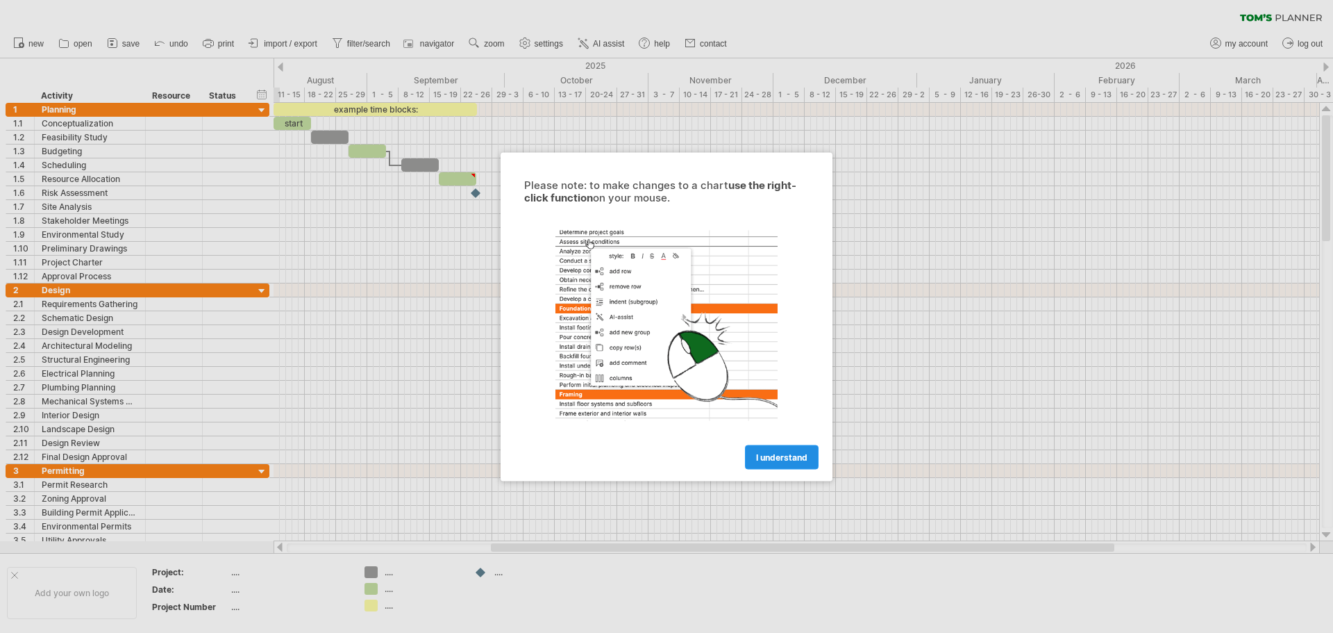
click at [783, 451] on span "I understand" at bounding box center [781, 456] width 51 height 10
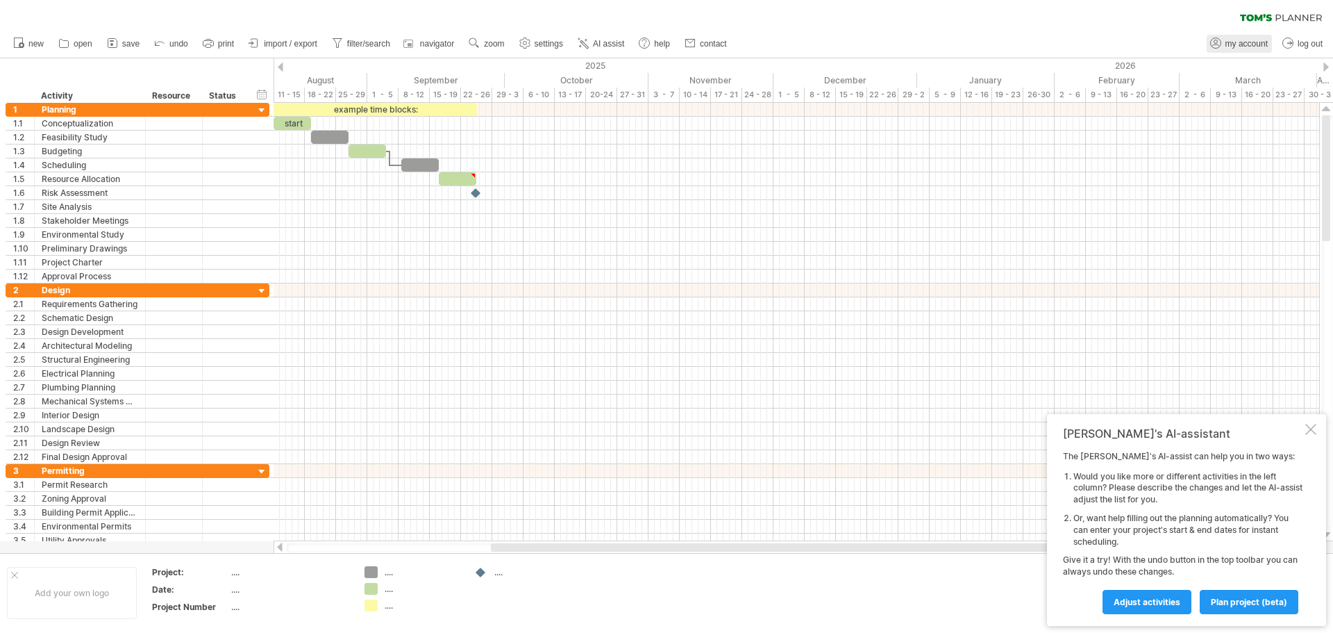
click at [1241, 44] on span "my account" at bounding box center [1247, 44] width 42 height 10
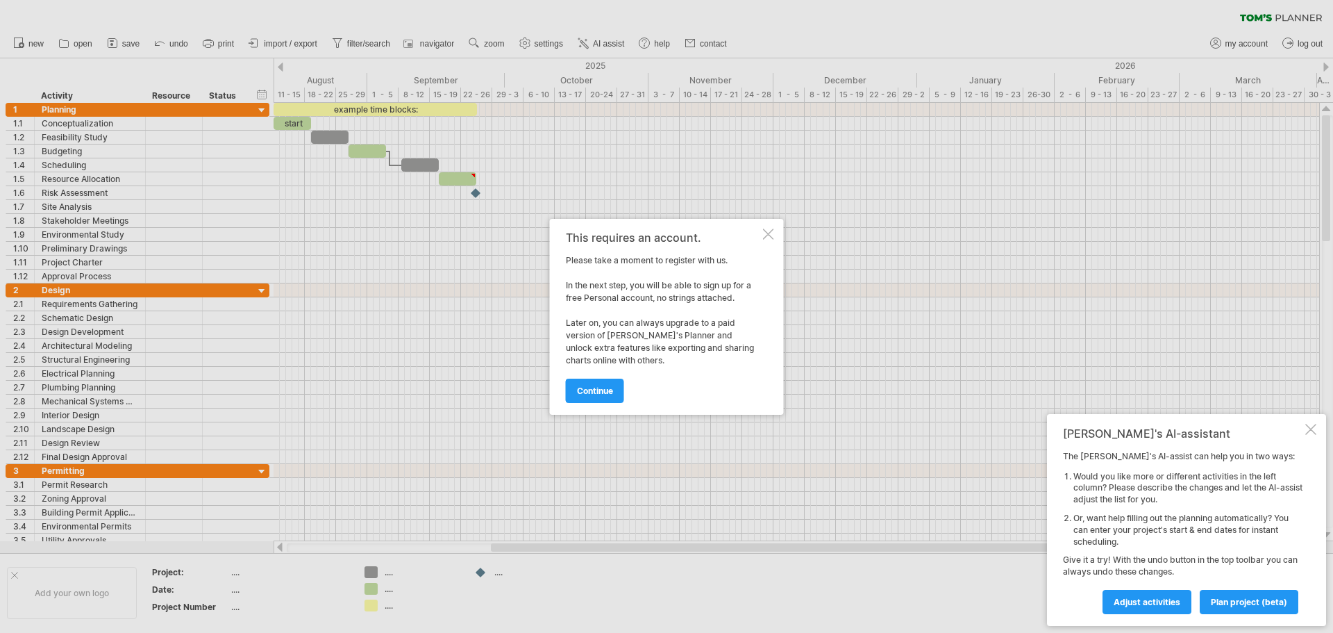
click at [776, 231] on div "This requires an account. Please take a moment to register with us. In the next…" at bounding box center [667, 317] width 234 height 196
click at [767, 236] on div at bounding box center [768, 233] width 11 height 11
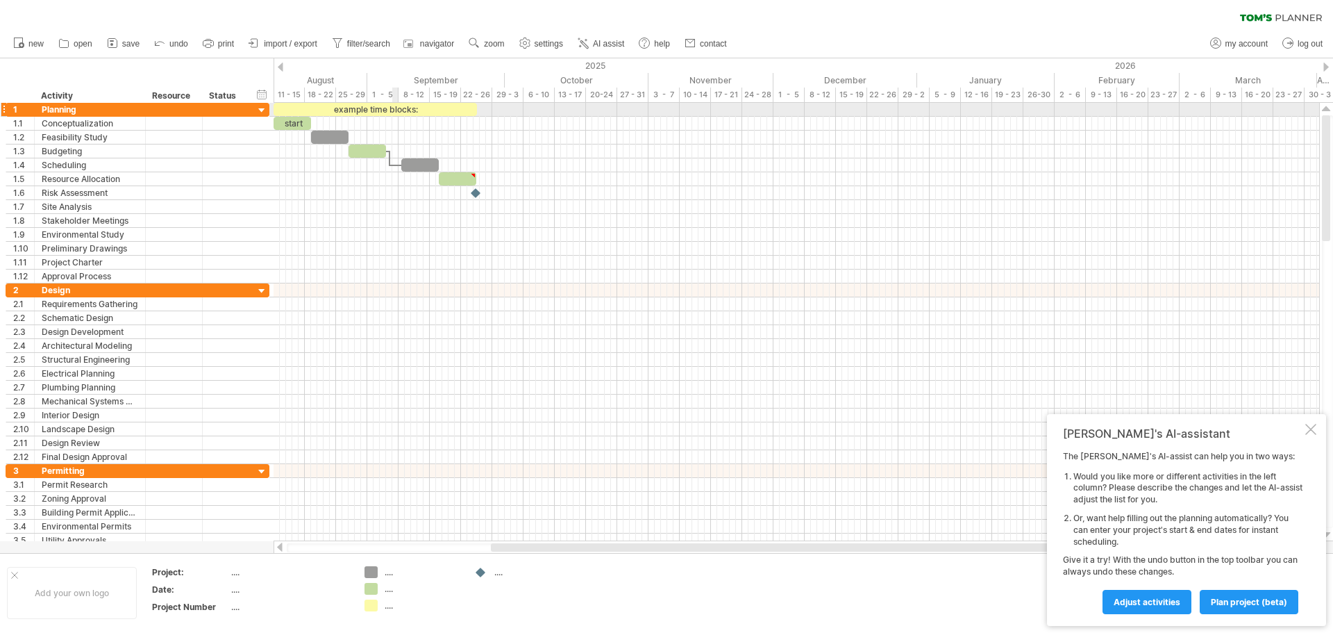
click at [396, 106] on div "example time blocks:" at bounding box center [375, 109] width 203 height 13
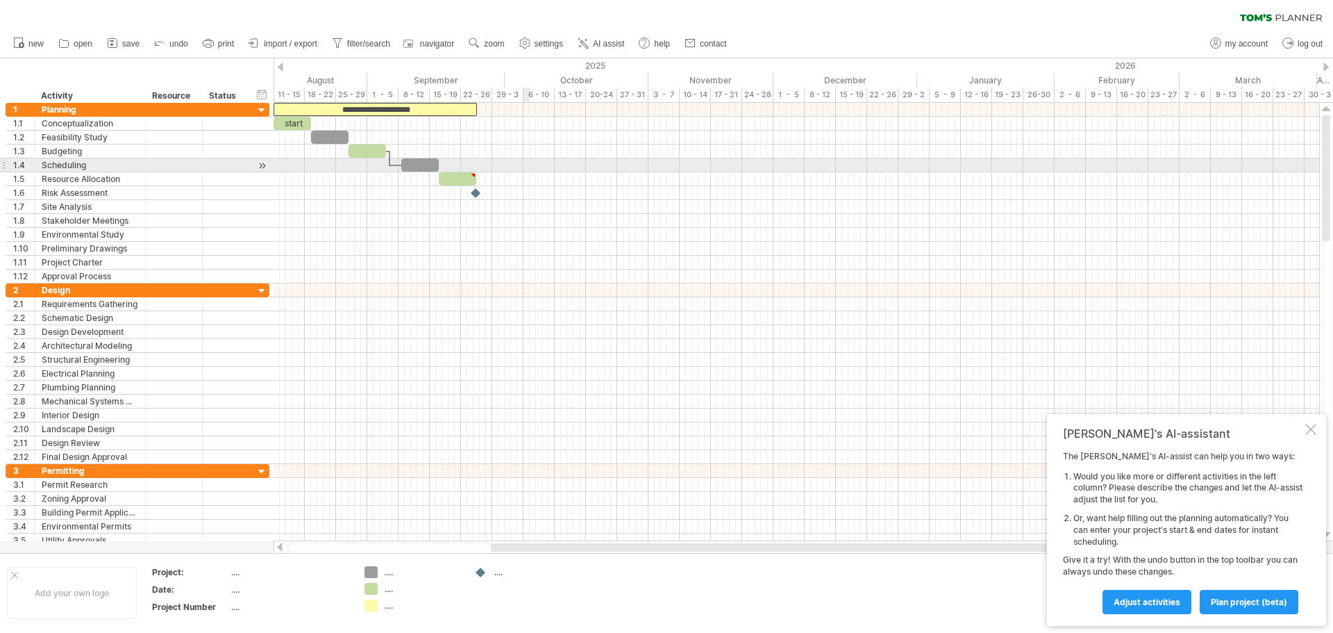
click at [524, 171] on div at bounding box center [797, 165] width 1046 height 14
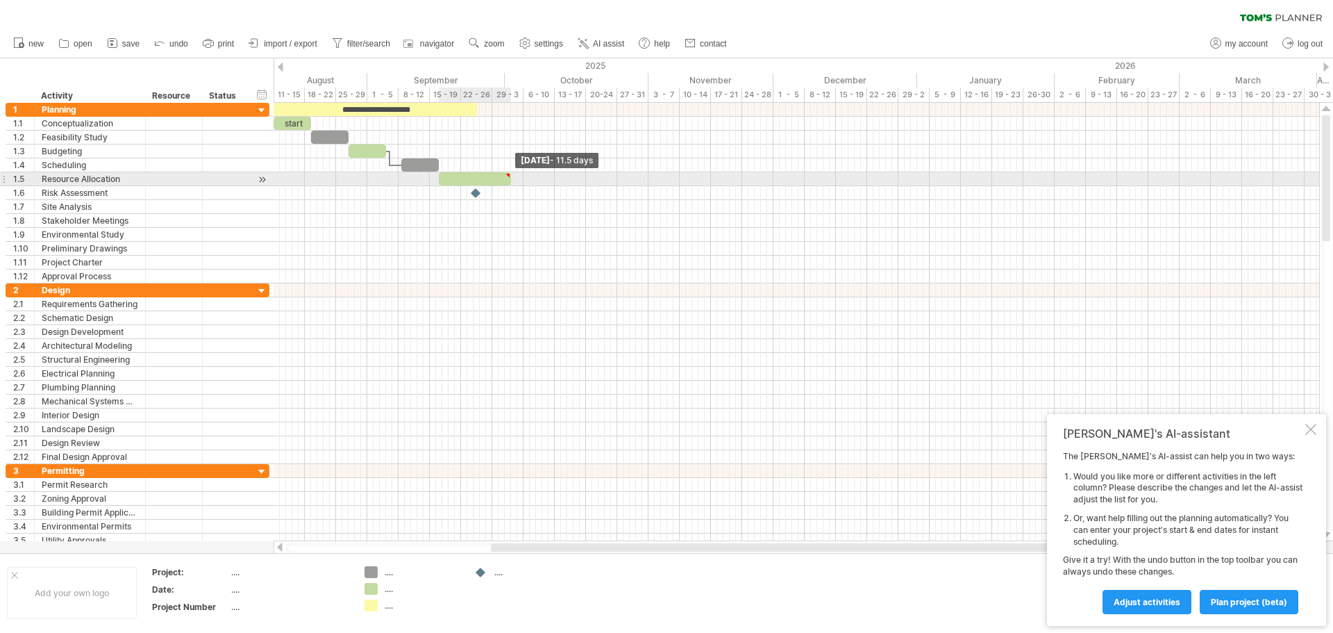
drag, startPoint x: 478, startPoint y: 174, endPoint x: 513, endPoint y: 176, distance: 34.8
click at [513, 176] on span at bounding box center [511, 178] width 6 height 13
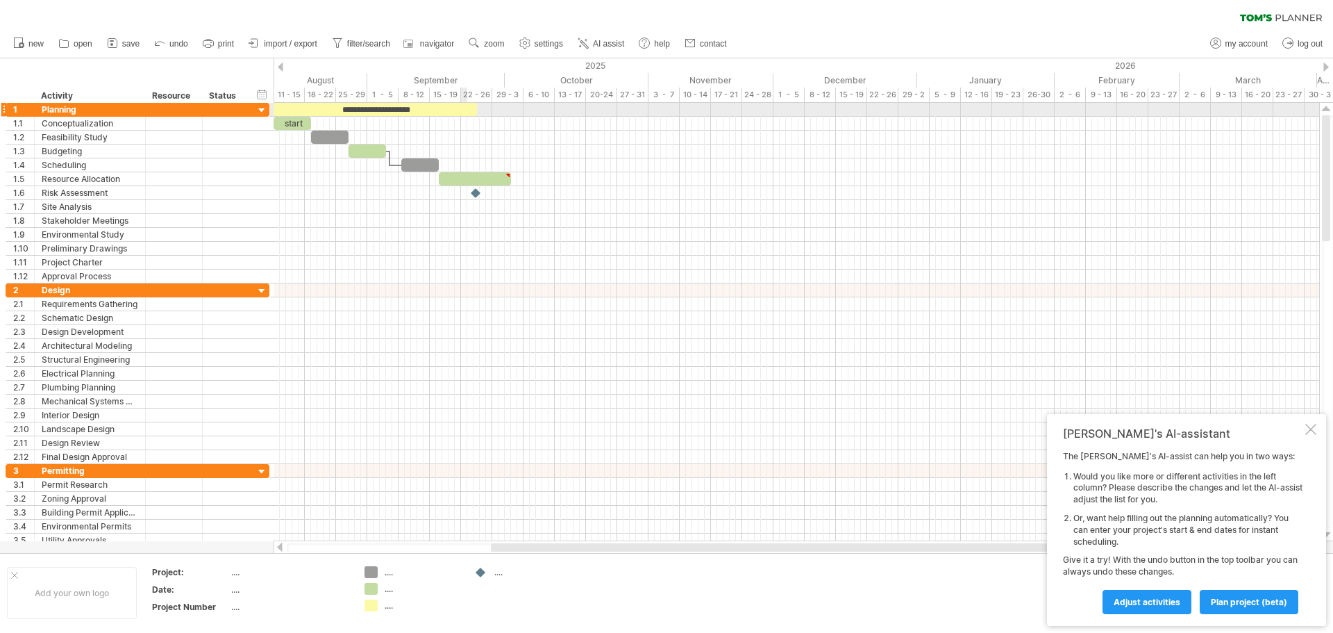
click at [464, 106] on div "**********" at bounding box center [375, 109] width 203 height 13
drag, startPoint x: 476, startPoint y: 108, endPoint x: 515, endPoint y: 115, distance: 38.7
click at [515, 115] on span at bounding box center [515, 109] width 6 height 13
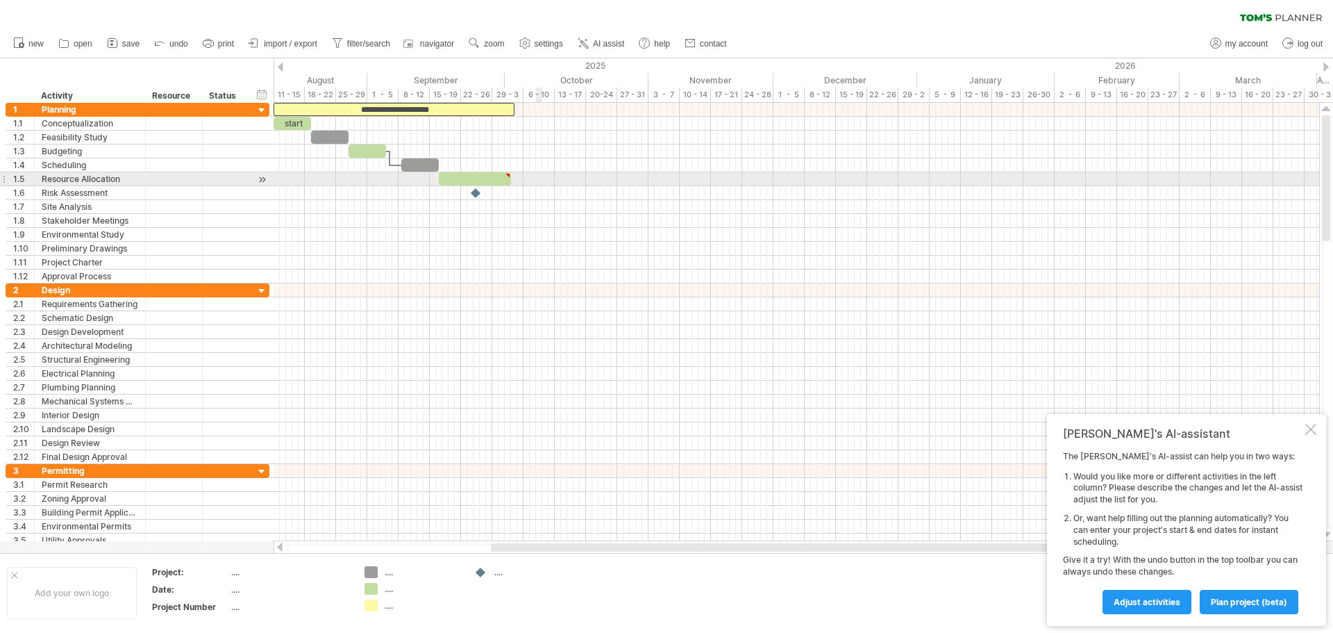
click at [540, 182] on div at bounding box center [797, 179] width 1046 height 14
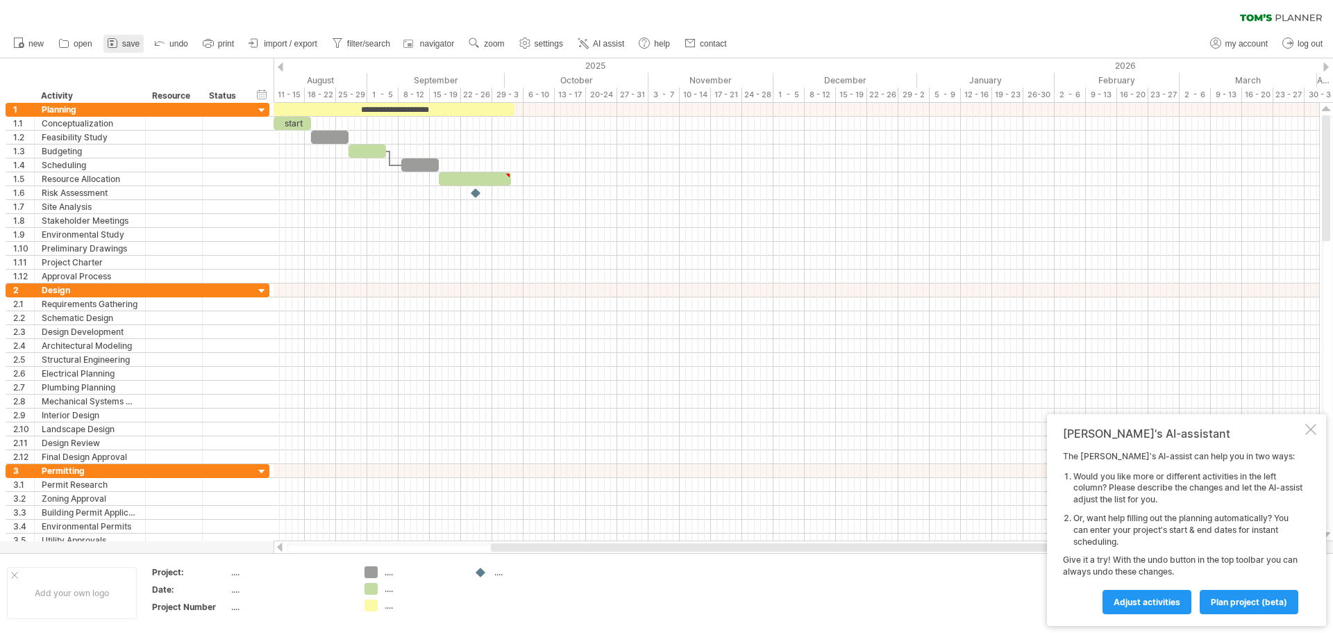
click at [128, 40] on span "save" at bounding box center [130, 44] width 17 height 10
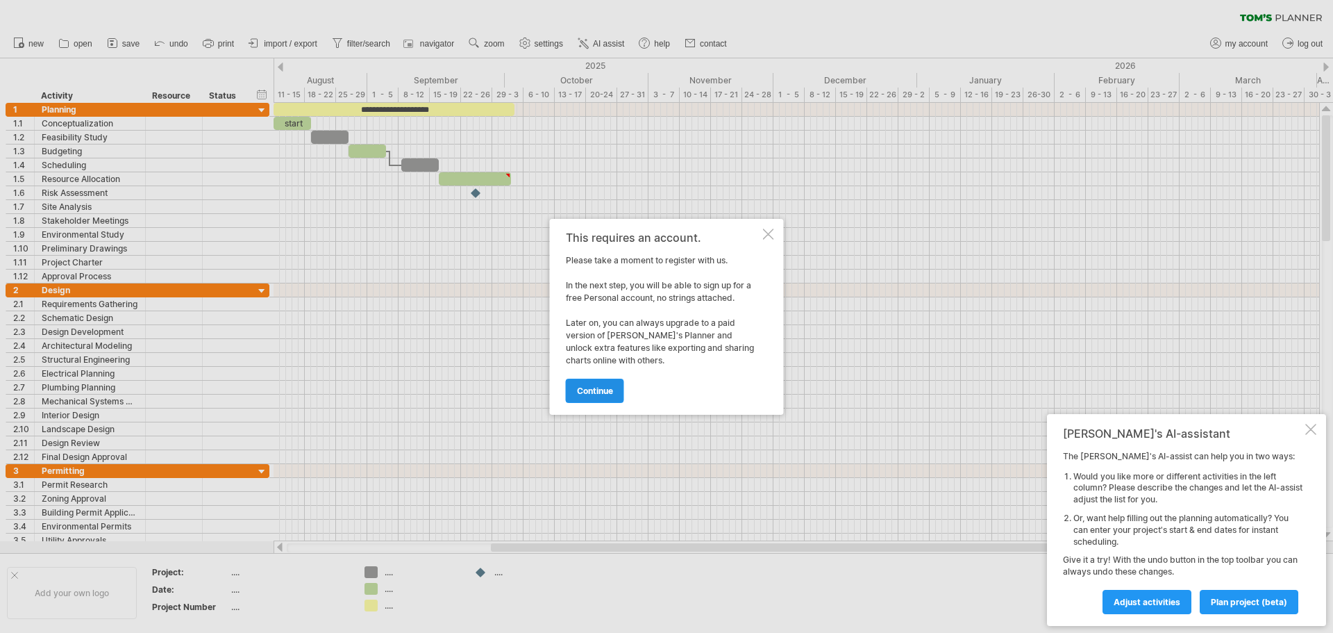
click at [613, 388] on span "continue" at bounding box center [595, 390] width 36 height 10
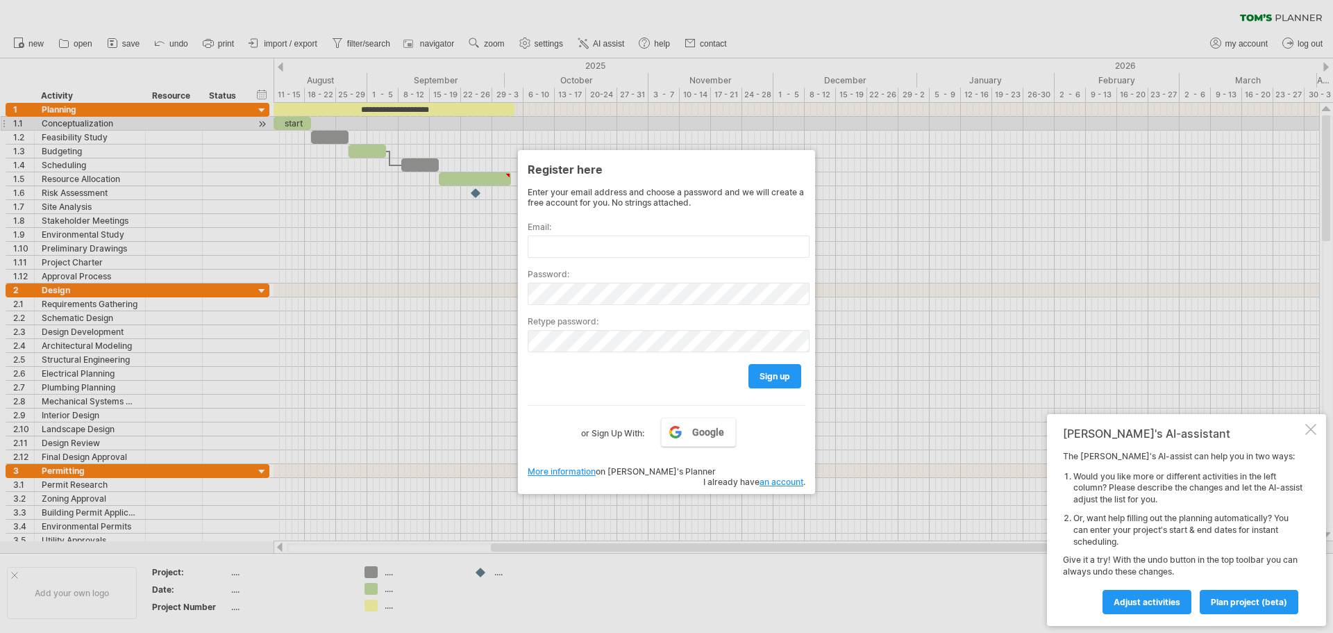
click at [824, 117] on div at bounding box center [666, 316] width 1333 height 633
drag, startPoint x: 736, startPoint y: 106, endPoint x: 734, endPoint y: 116, distance: 10.5
click at [736, 110] on div at bounding box center [666, 316] width 1333 height 633
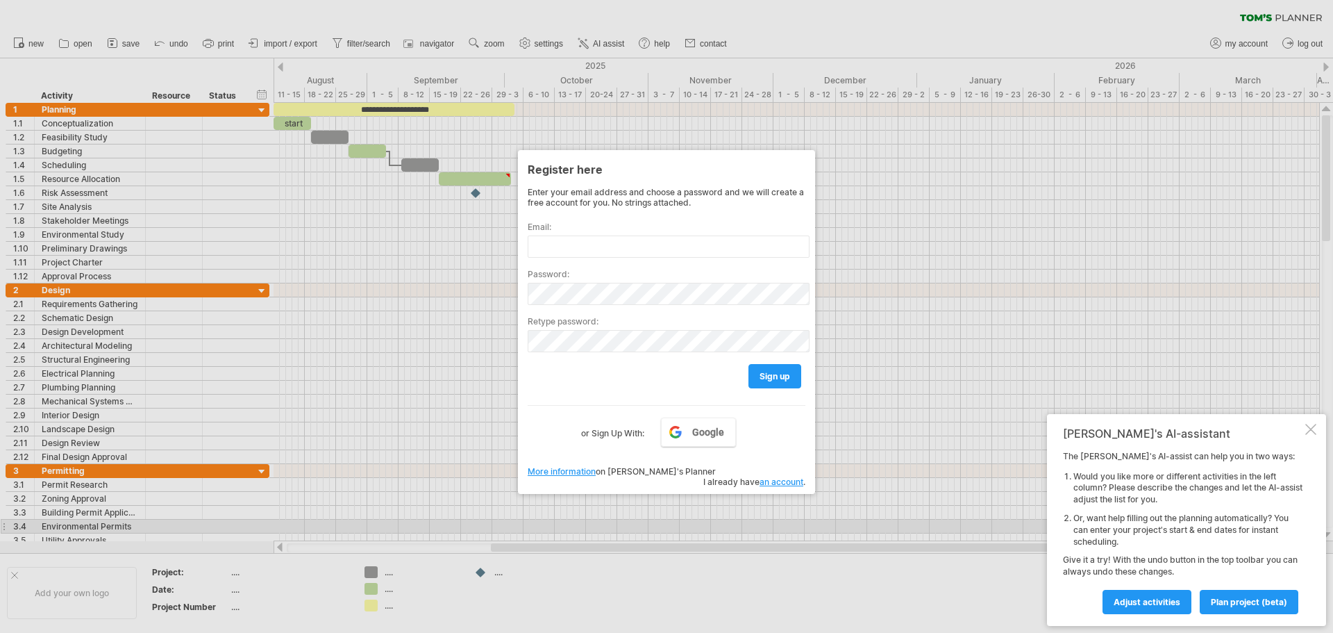
click at [636, 520] on div at bounding box center [666, 316] width 1333 height 633
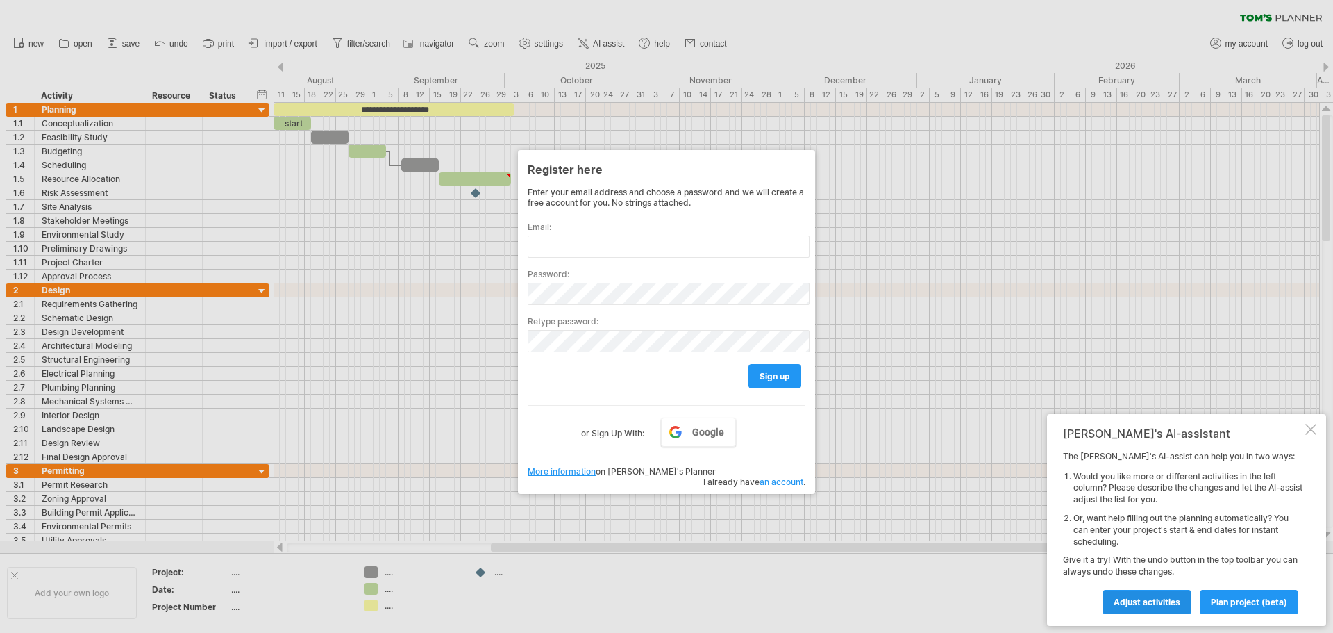
click at [1164, 610] on link "Adjust activities" at bounding box center [1147, 602] width 89 height 24
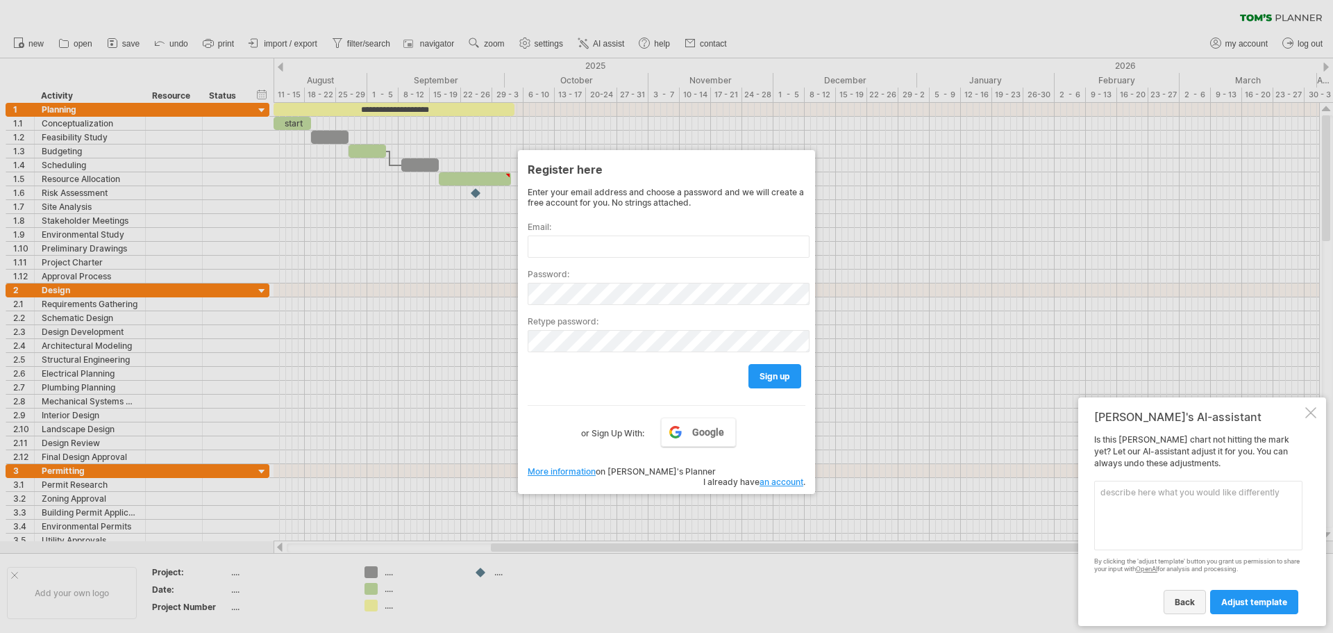
click at [1183, 607] on link "back" at bounding box center [1185, 602] width 42 height 24
